Goal: Transaction & Acquisition: Purchase product/service

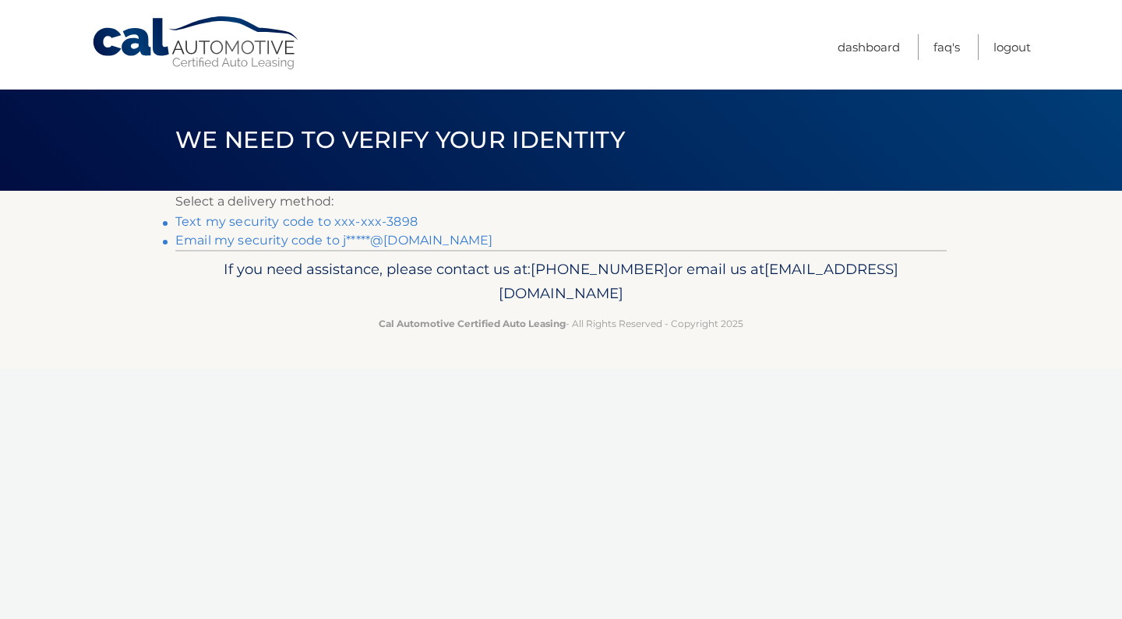
click at [382, 225] on link "Text my security code to xxx-xxx-3898" at bounding box center [296, 221] width 242 height 15
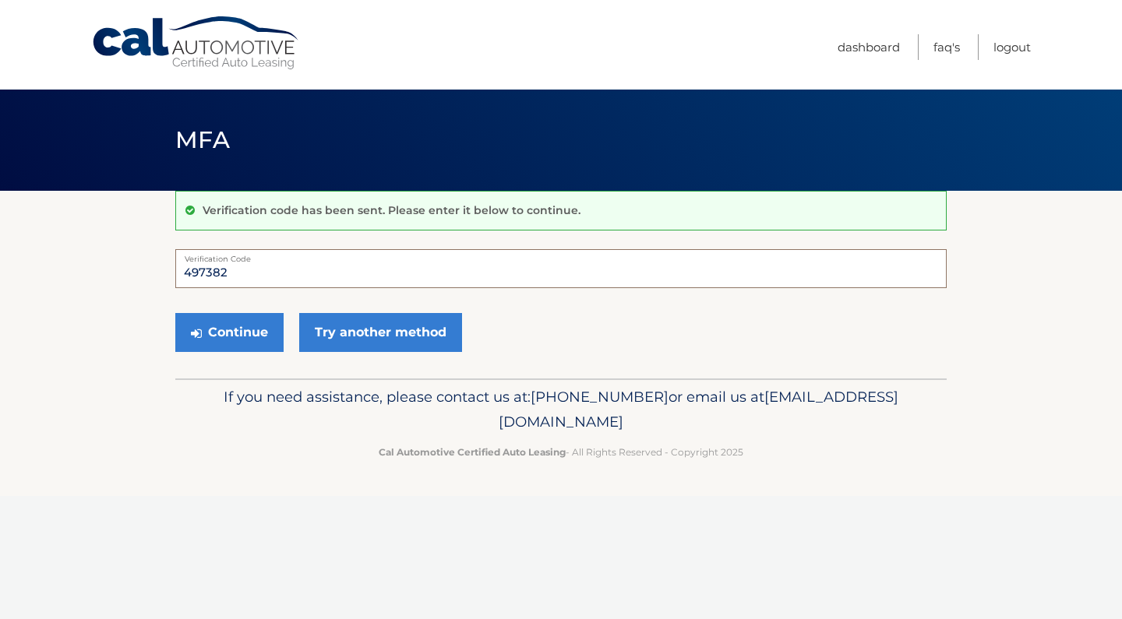
type input "497382"
click at [229, 332] on button "Continue" at bounding box center [229, 332] width 108 height 39
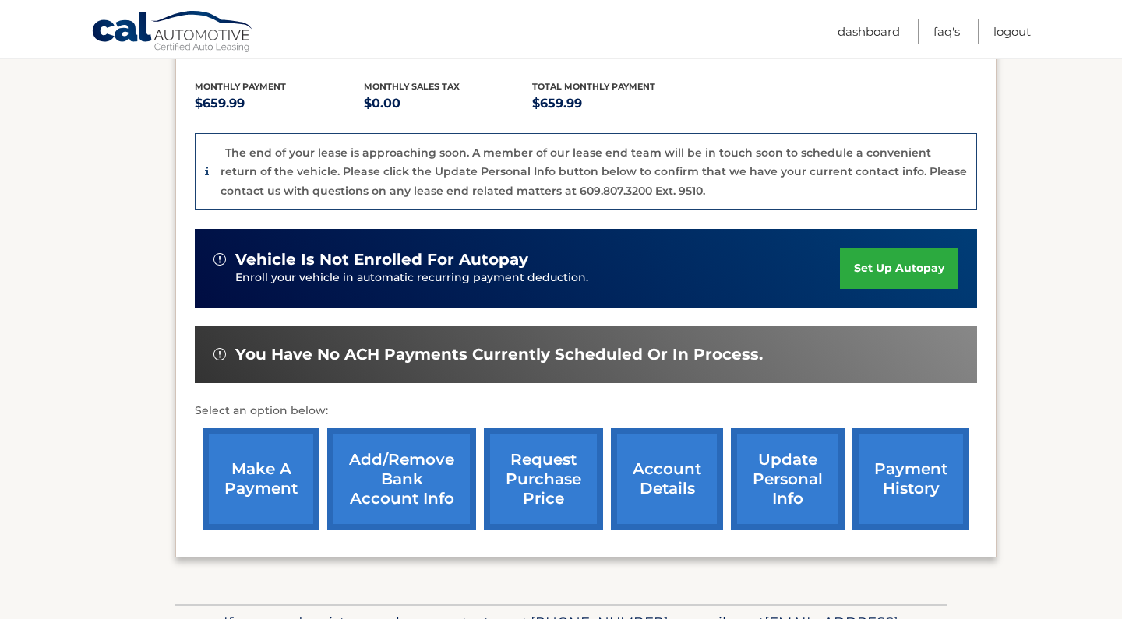
scroll to position [344, 0]
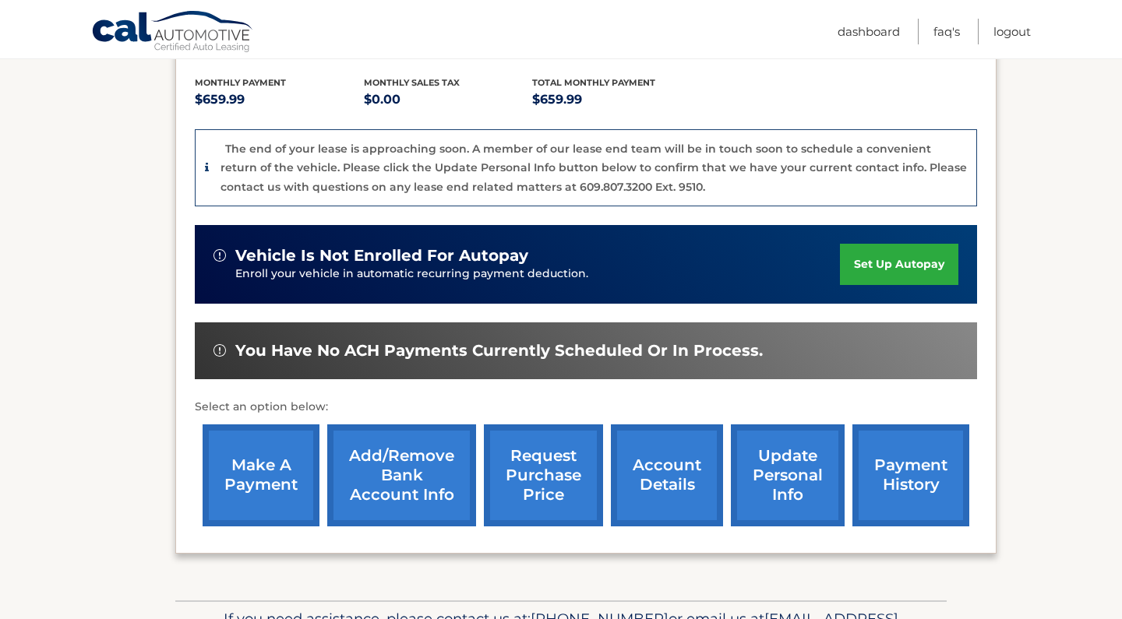
click at [250, 458] on link "make a payment" at bounding box center [261, 476] width 117 height 102
click at [257, 463] on link "make a payment" at bounding box center [261, 476] width 117 height 102
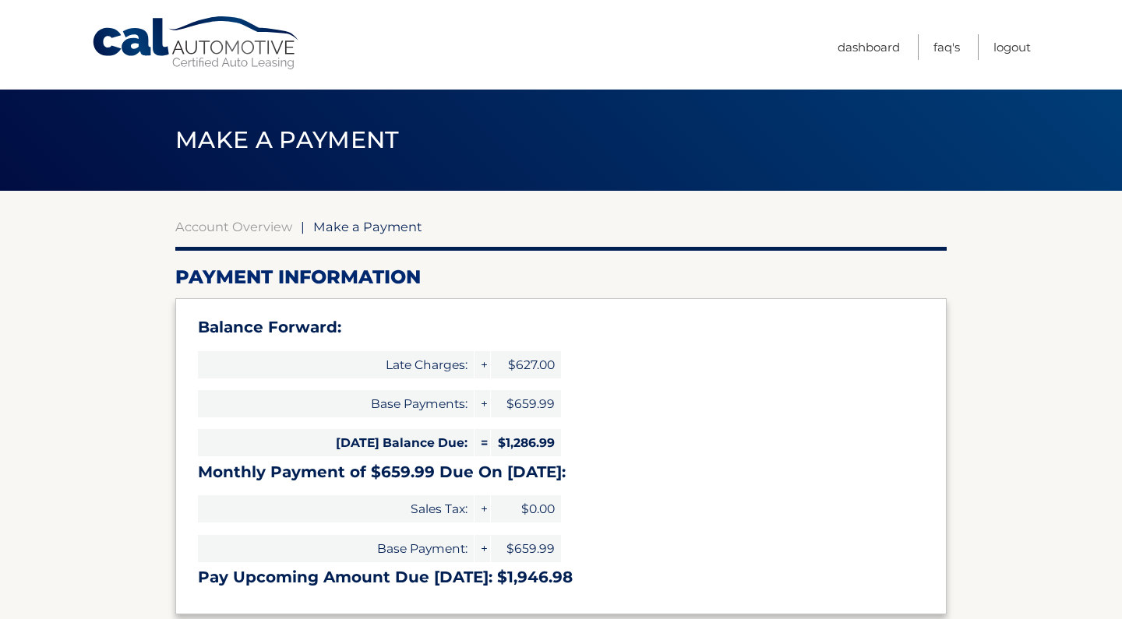
select select "ODBmY2U2MmEtYTRkNy00MWRiLWJkNTMtNTNmNTc2ZGY0MDJj"
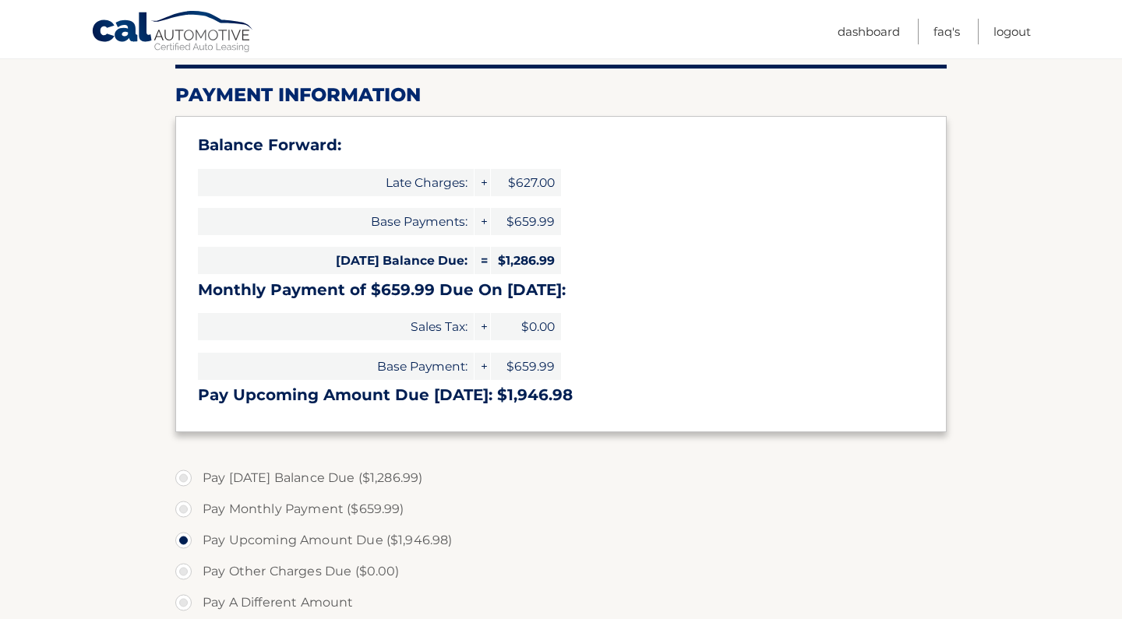
scroll to position [188, 0]
